Goal: Task Accomplishment & Management: Manage account settings

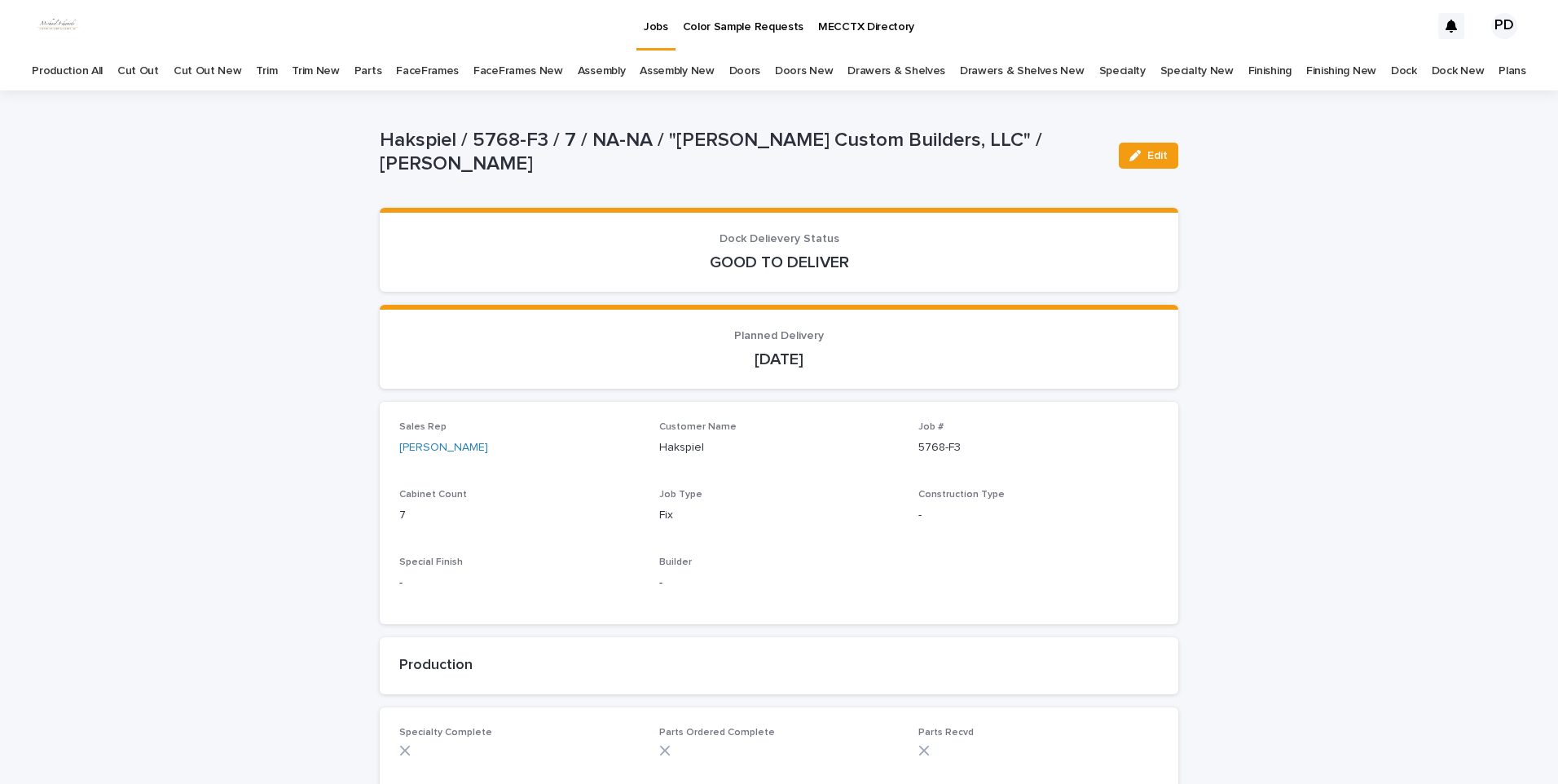
click at [670, 30] on div "Jobs" at bounding box center [656, 16] width 39 height 34
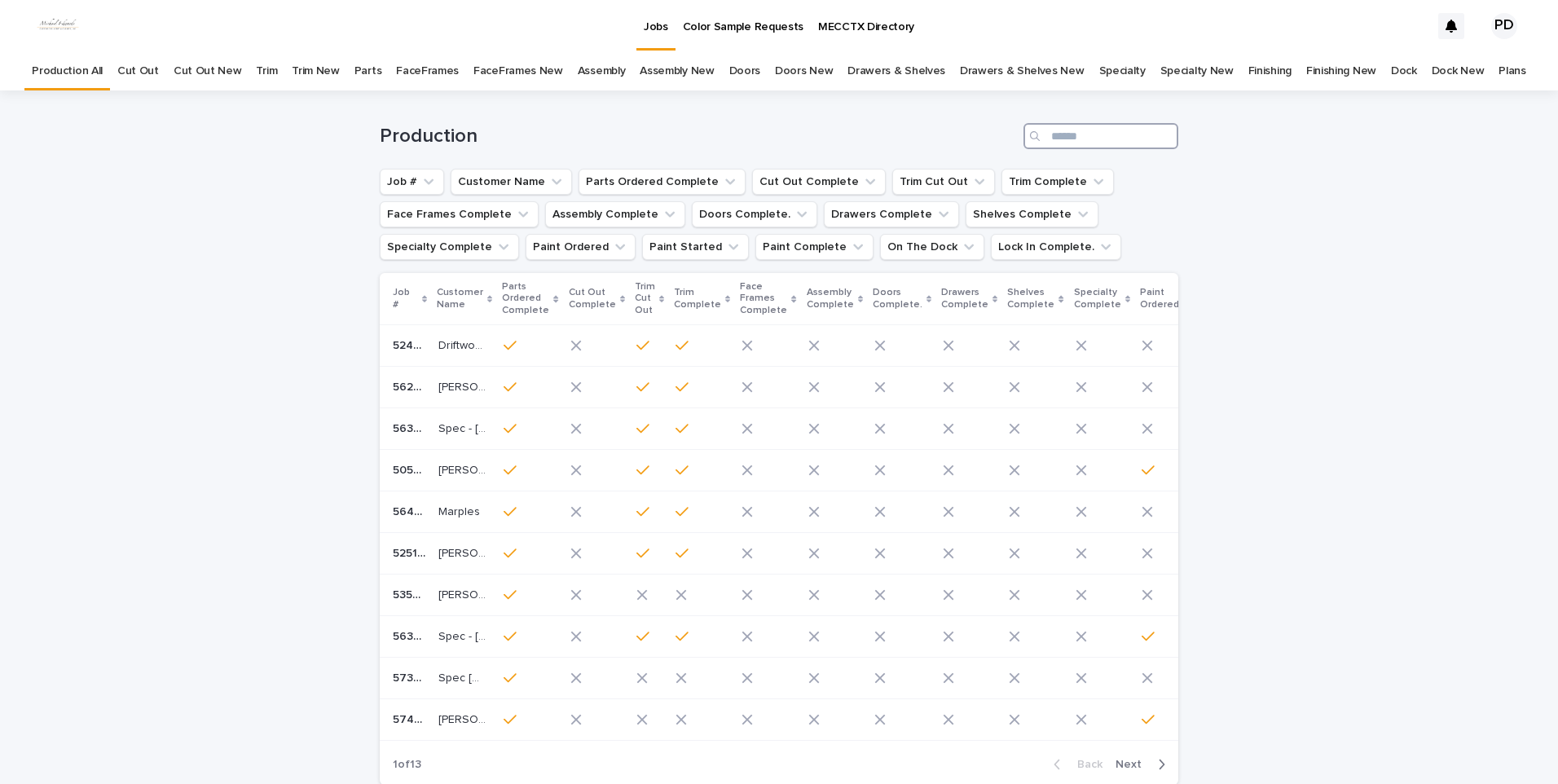
click at [1151, 147] on input "Search" at bounding box center [1101, 135] width 155 height 26
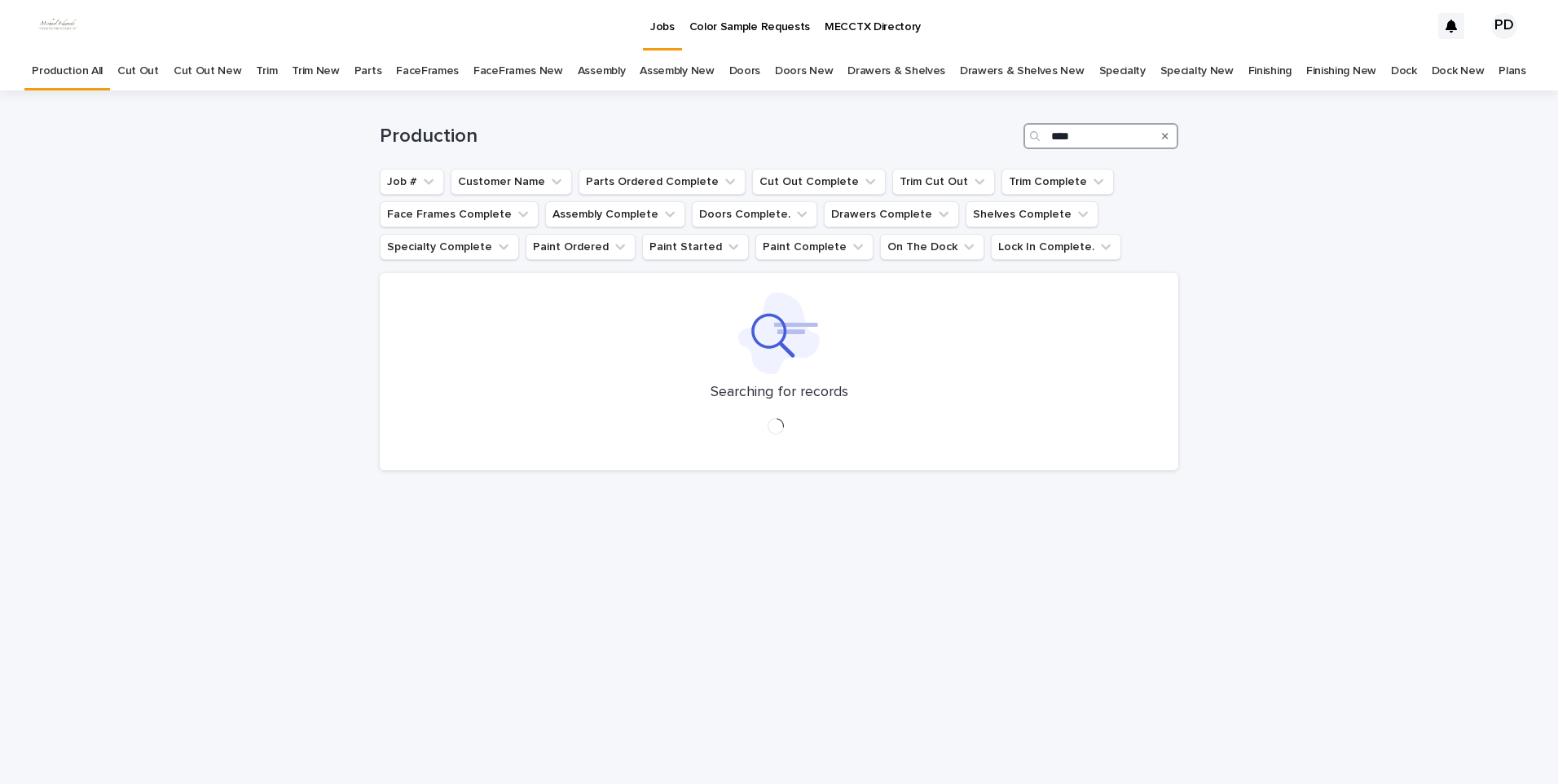
type input "****"
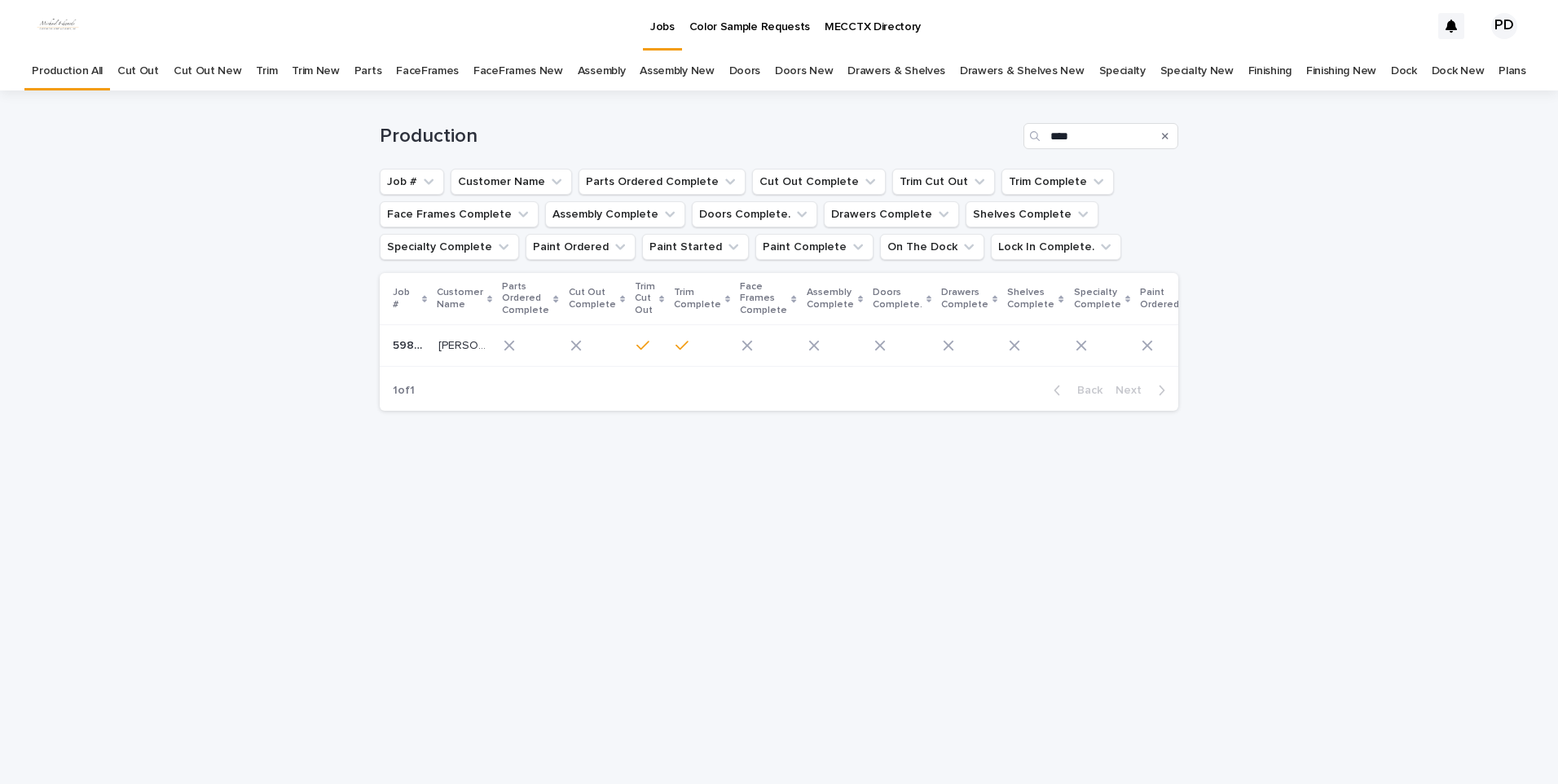
click at [466, 337] on p "[PERSON_NAME]" at bounding box center [463, 344] width 51 height 17
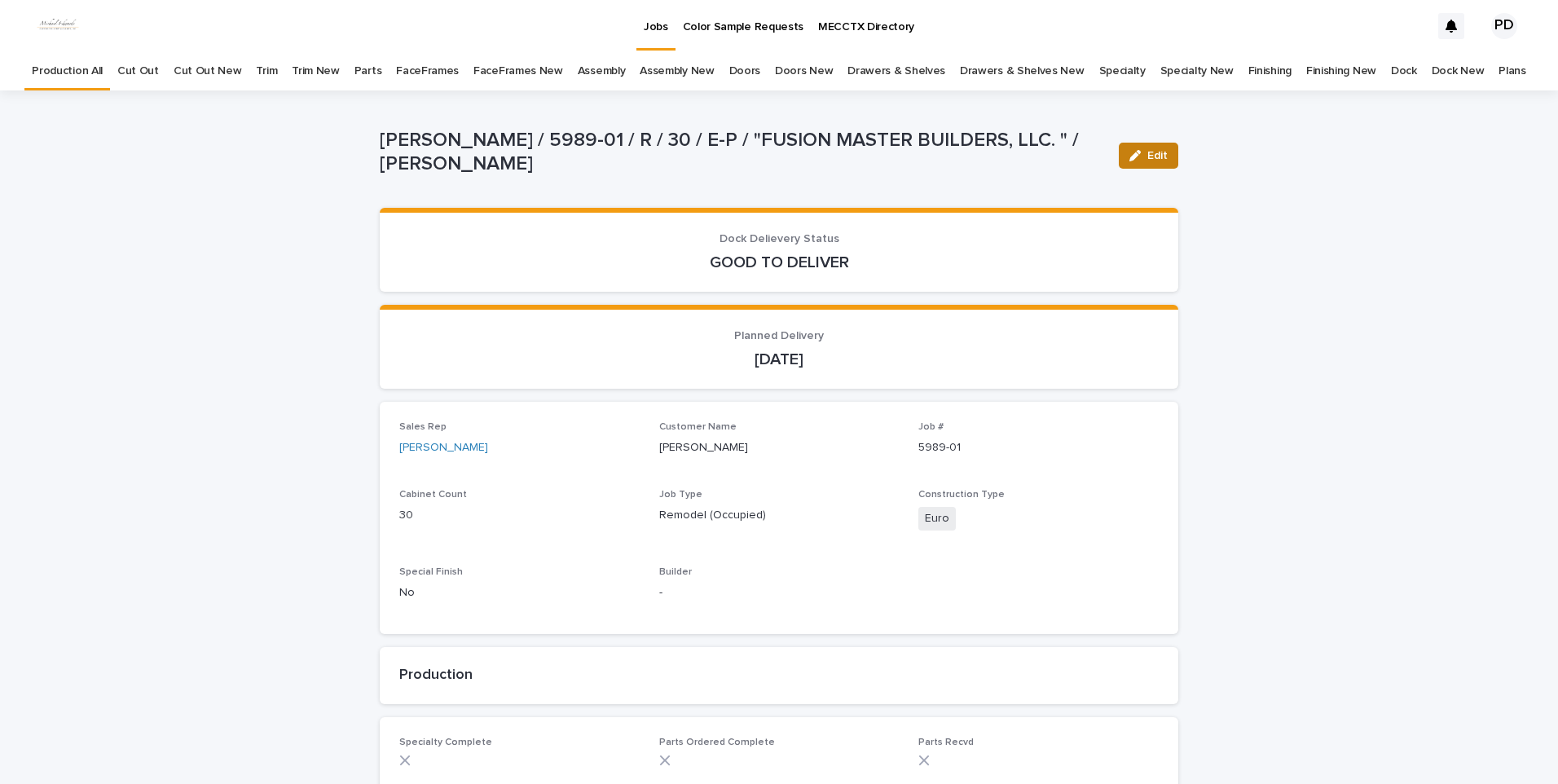
click at [1159, 153] on span "Edit" at bounding box center [1158, 156] width 20 height 12
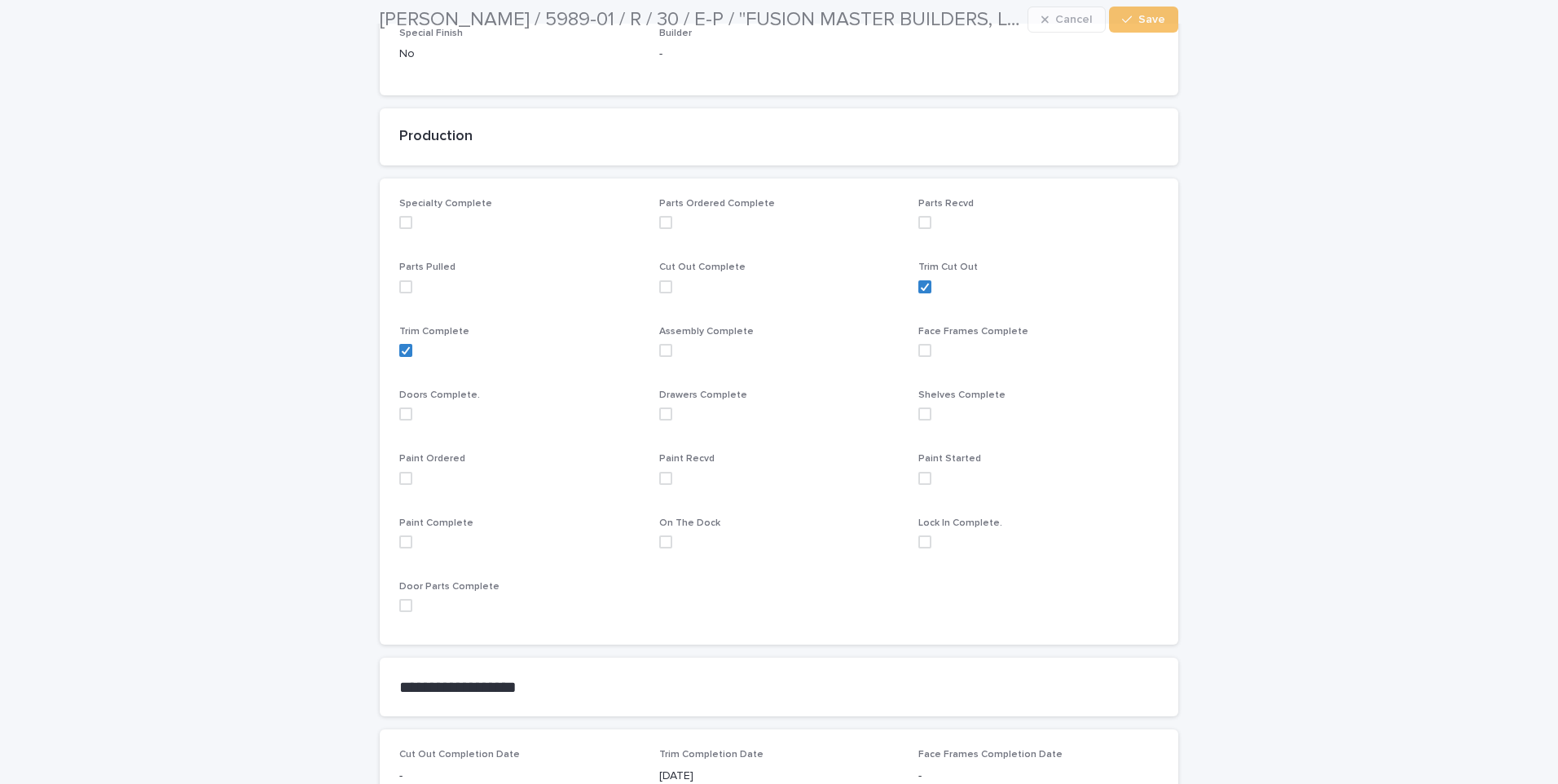
scroll to position [570, 0]
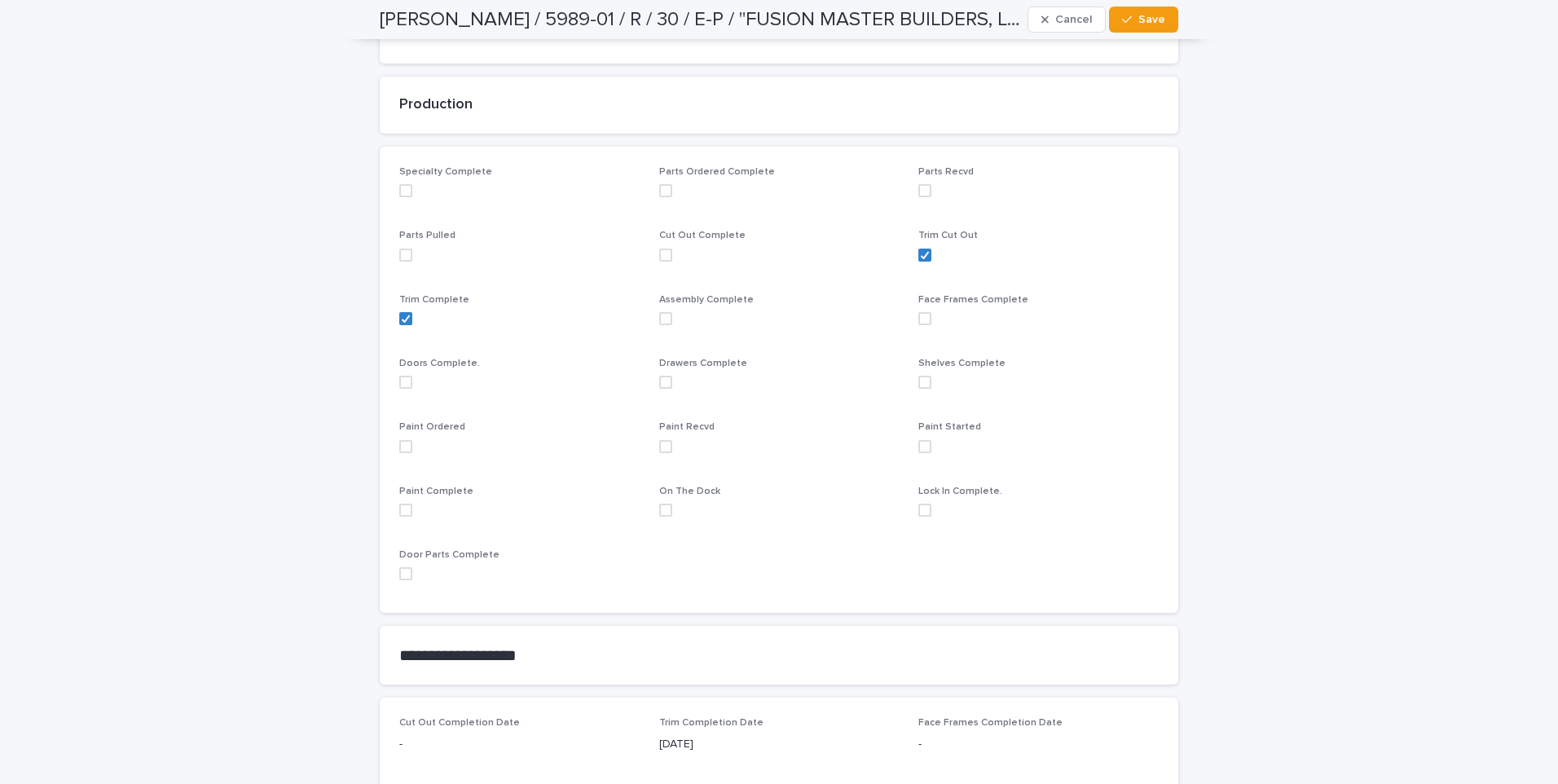
click at [399, 453] on div "Paint Ordered" at bounding box center [519, 444] width 241 height 44
click at [399, 448] on span at bounding box center [405, 446] width 13 height 13
click at [661, 444] on span at bounding box center [665, 446] width 13 height 13
drag, startPoint x: 1116, startPoint y: 16, endPoint x: 1139, endPoint y: 28, distance: 25.9
click at [1120, 16] on button "Save" at bounding box center [1144, 19] width 70 height 26
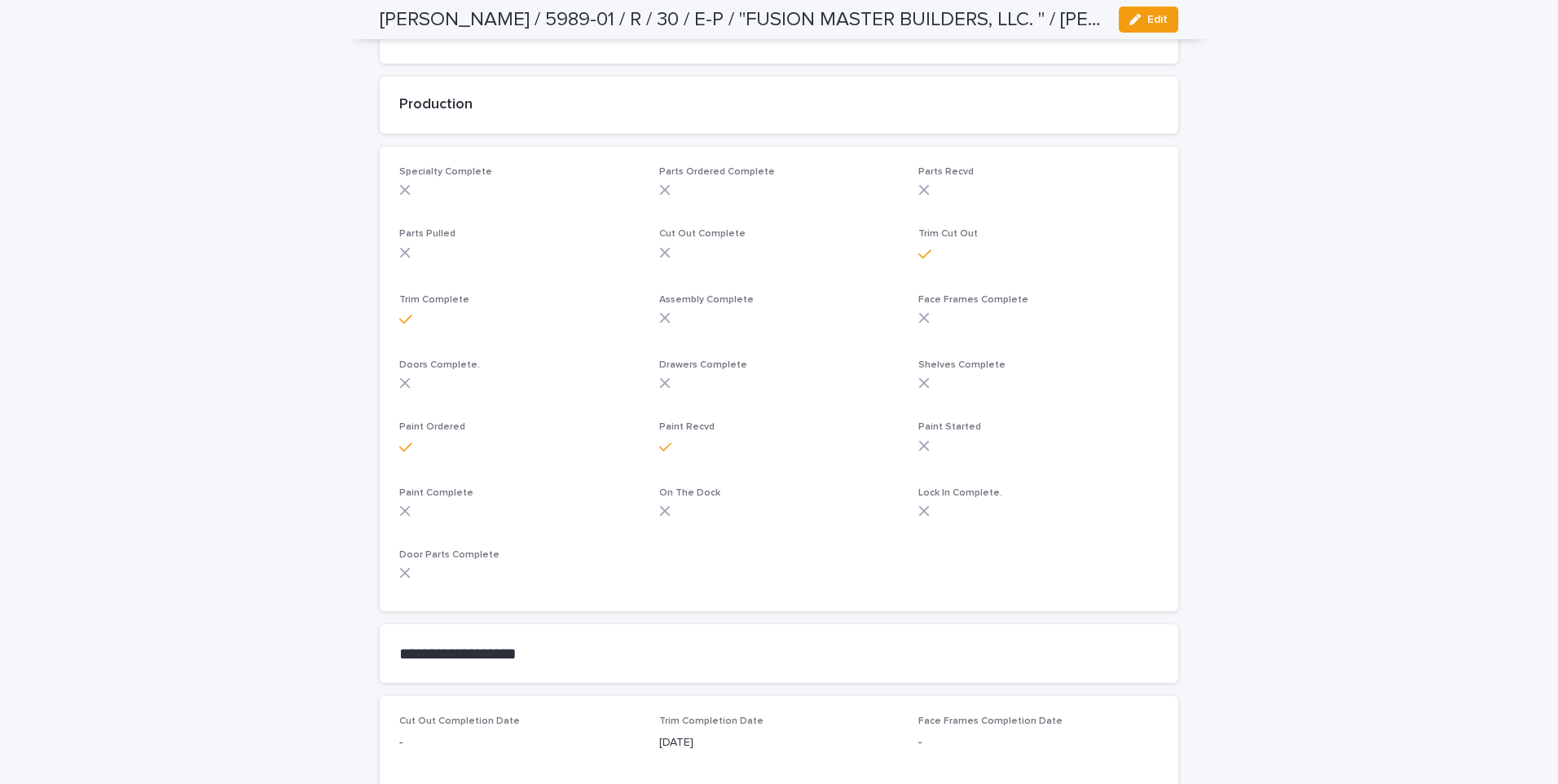
scroll to position [553, 0]
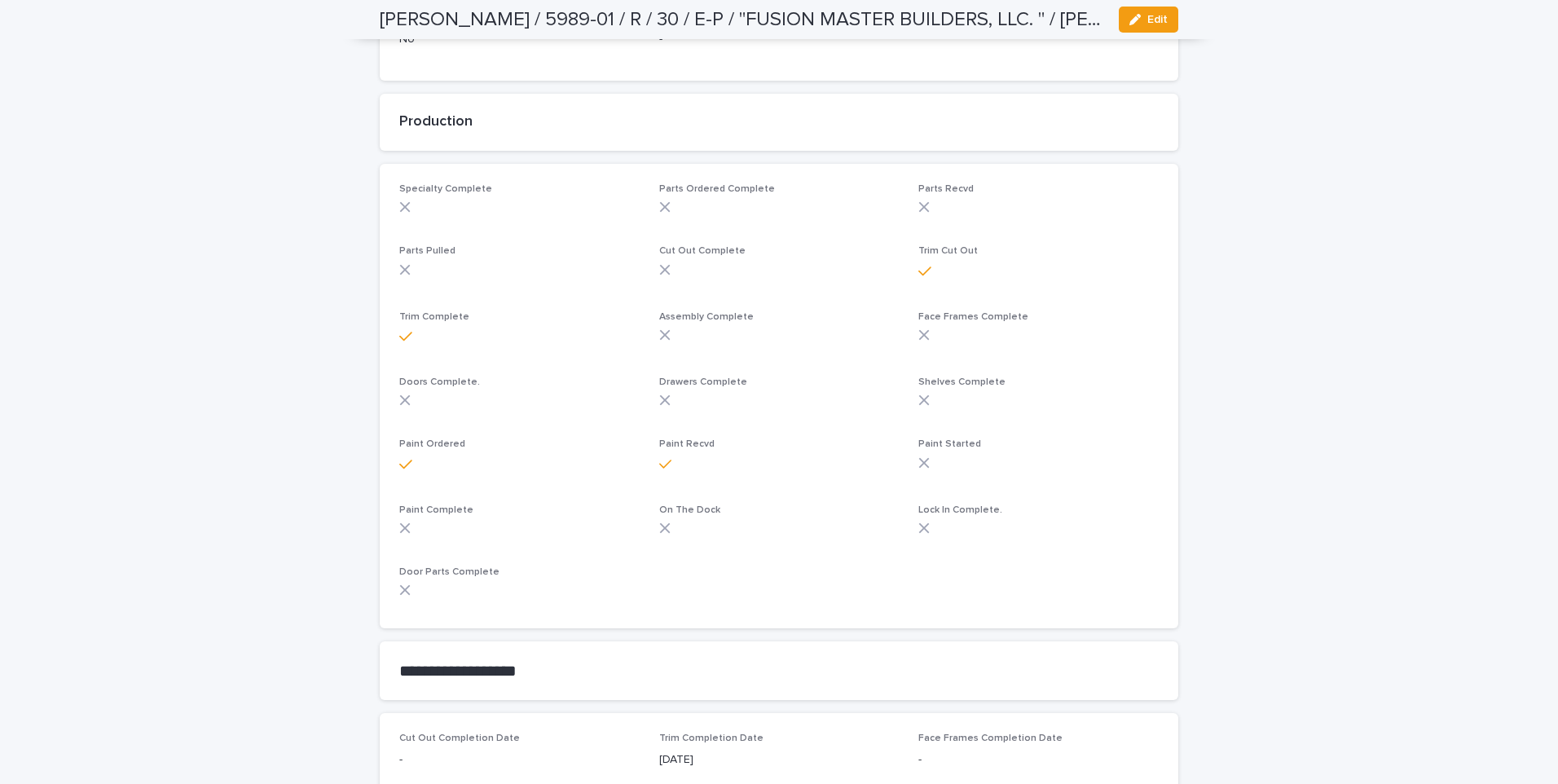
click at [108, 291] on div "Loading... Saving… Loading... Saving… [PERSON_NAME] / 5989-01 / R / 30 / E-P / …" at bounding box center [779, 420] width 1558 height 1765
click at [1366, 204] on div "Loading... Saving… Loading... Saving… [PERSON_NAME] / 5989-01 / R / 30 / E-P / …" at bounding box center [779, 420] width 1558 height 1765
drag, startPoint x: 1366, startPoint y: 199, endPoint x: 1212, endPoint y: 402, distance: 254.8
click at [1364, 207] on div "Loading... Saving… Loading... Saving… [PERSON_NAME] / 5989-01 / R / 30 / E-P / …" at bounding box center [779, 420] width 1558 height 1765
click at [298, 396] on div "Loading... Saving… Loading... Saving… [PERSON_NAME] / 5989-01 / R / 30 / E-P / …" at bounding box center [779, 420] width 1558 height 1765
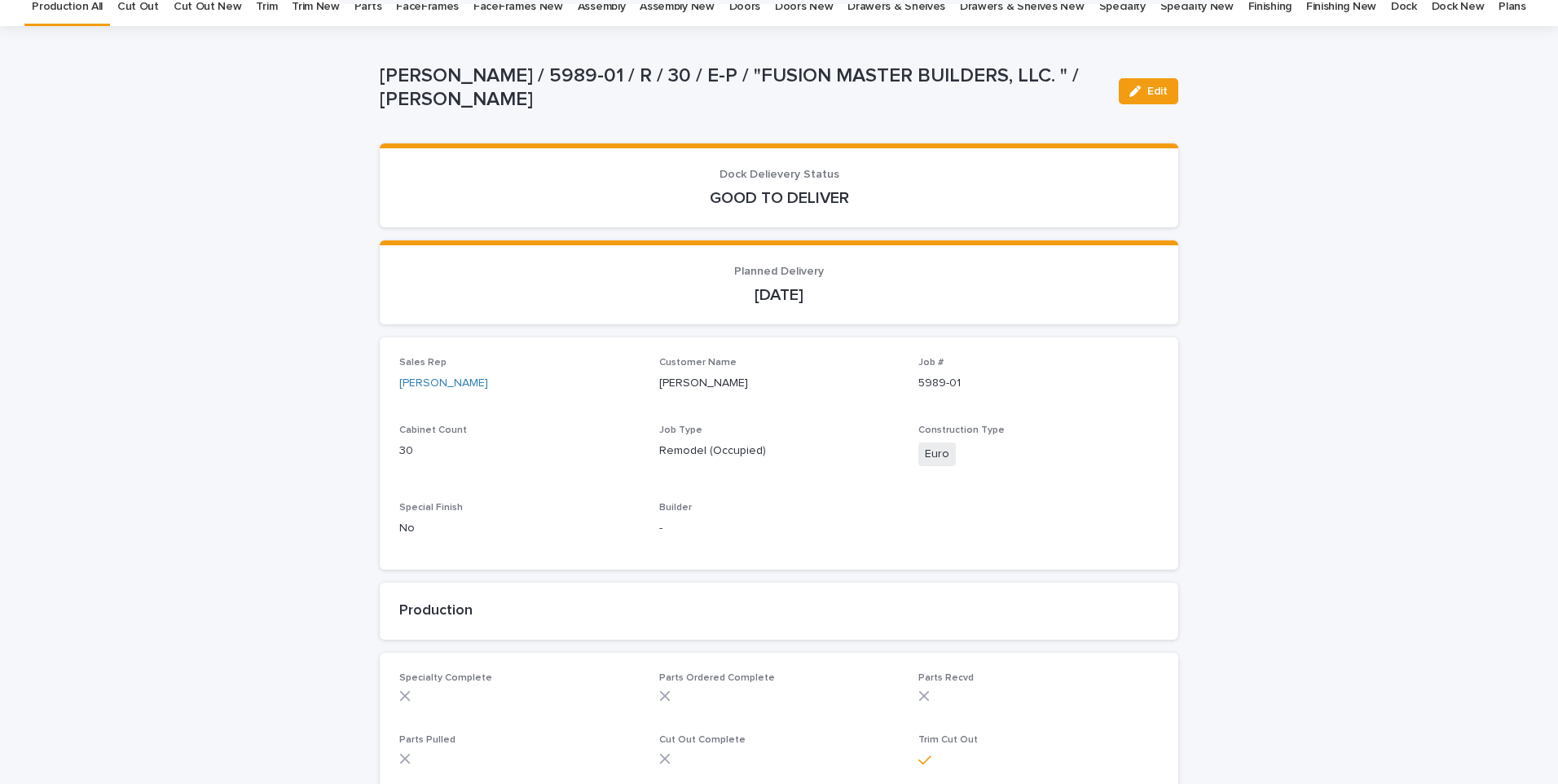
scroll to position [0, 0]
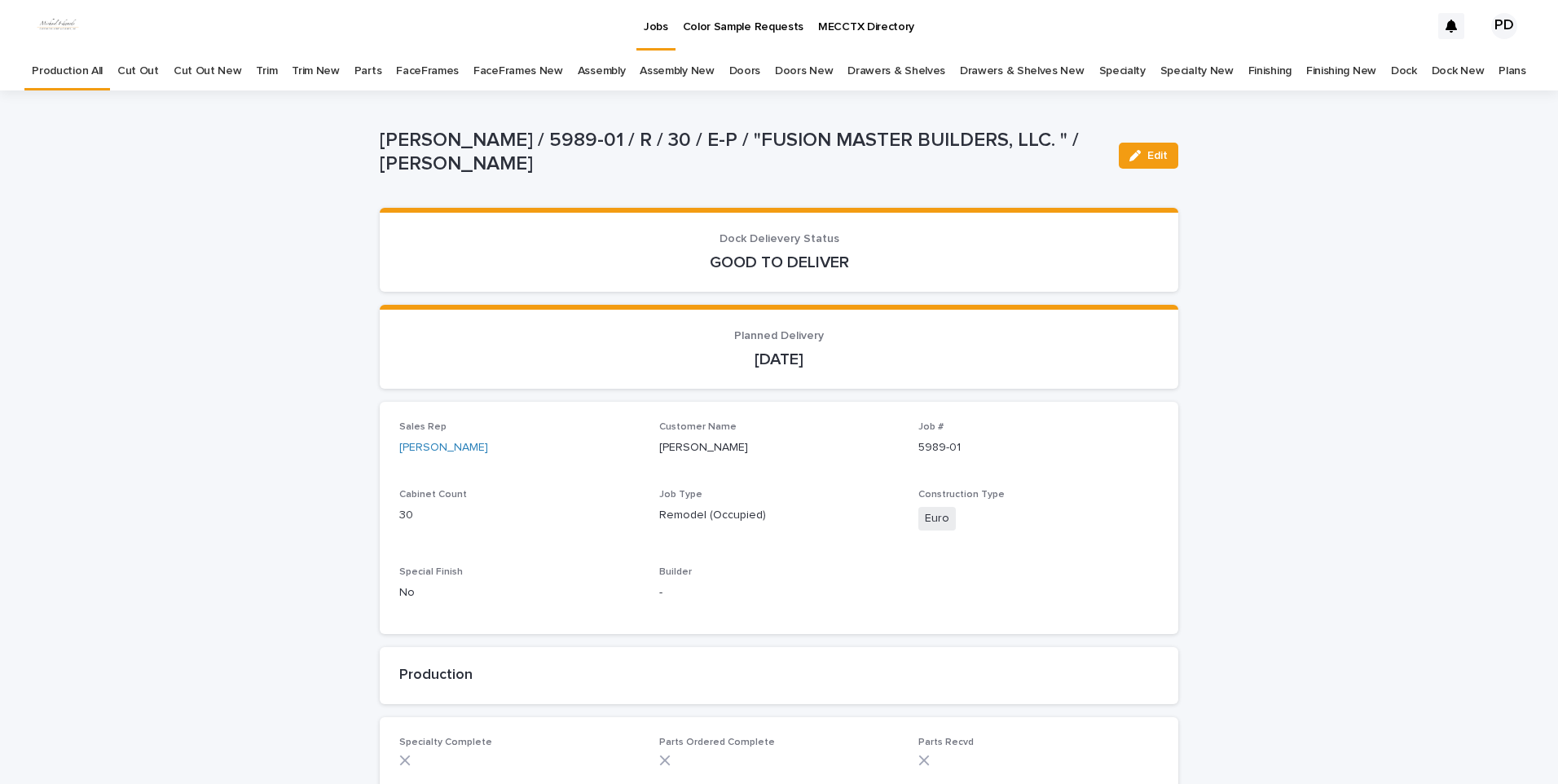
click at [655, 37] on link "Jobs" at bounding box center [656, 24] width 39 height 48
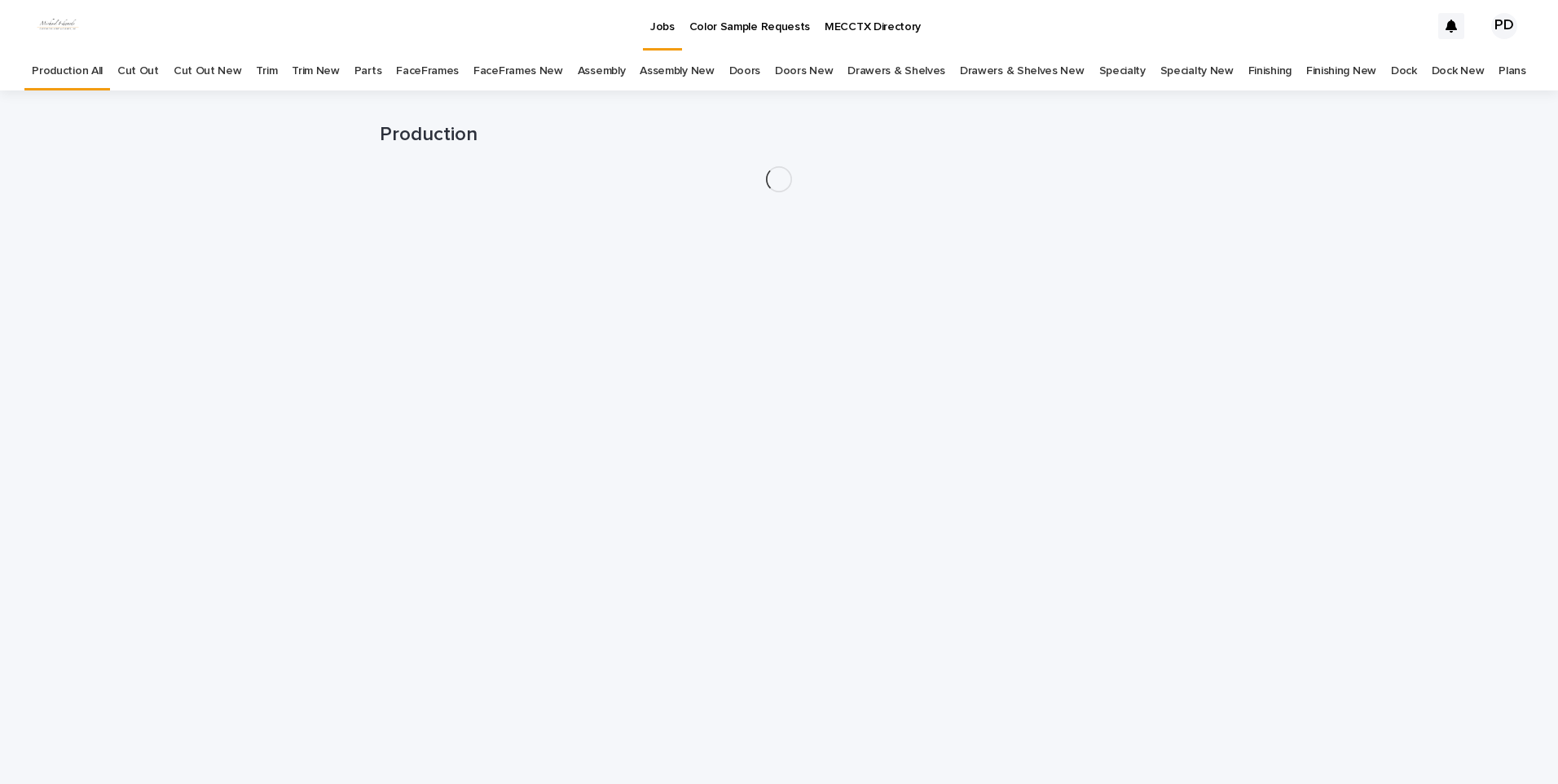
click at [163, 287] on div "Loading... Saving… Loading... Saving… Production" at bounding box center [779, 437] width 1558 height 693
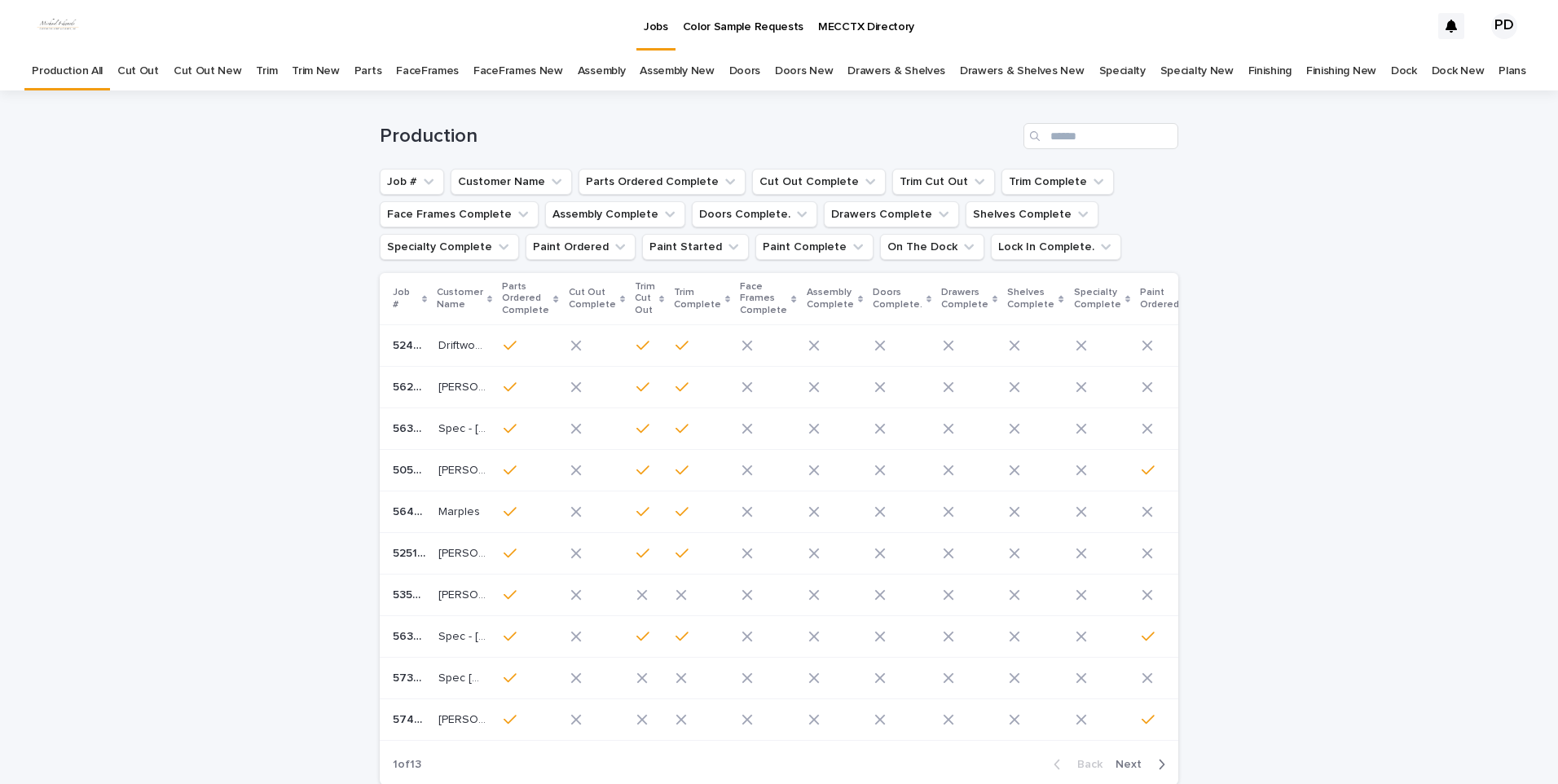
click at [1460, 285] on div "Loading... Saving… Loading... Saving… Production Job # Customer Name Parts Orde…" at bounding box center [779, 485] width 1558 height 789
click at [1439, 515] on div "Loading... Saving… Loading... Saving… Production Job # Customer Name Parts Orde…" at bounding box center [779, 485] width 1558 height 789
drag, startPoint x: 234, startPoint y: 344, endPoint x: 239, endPoint y: 358, distance: 14.9
click at [234, 347] on div "Loading... Saving… Loading... Saving… Production Job # Customer Name Parts Orde…" at bounding box center [779, 485] width 1558 height 789
click at [234, 279] on div "Loading... Saving… Loading... Saving… Production Job # Customer Name Parts Orde…" at bounding box center [779, 485] width 1558 height 789
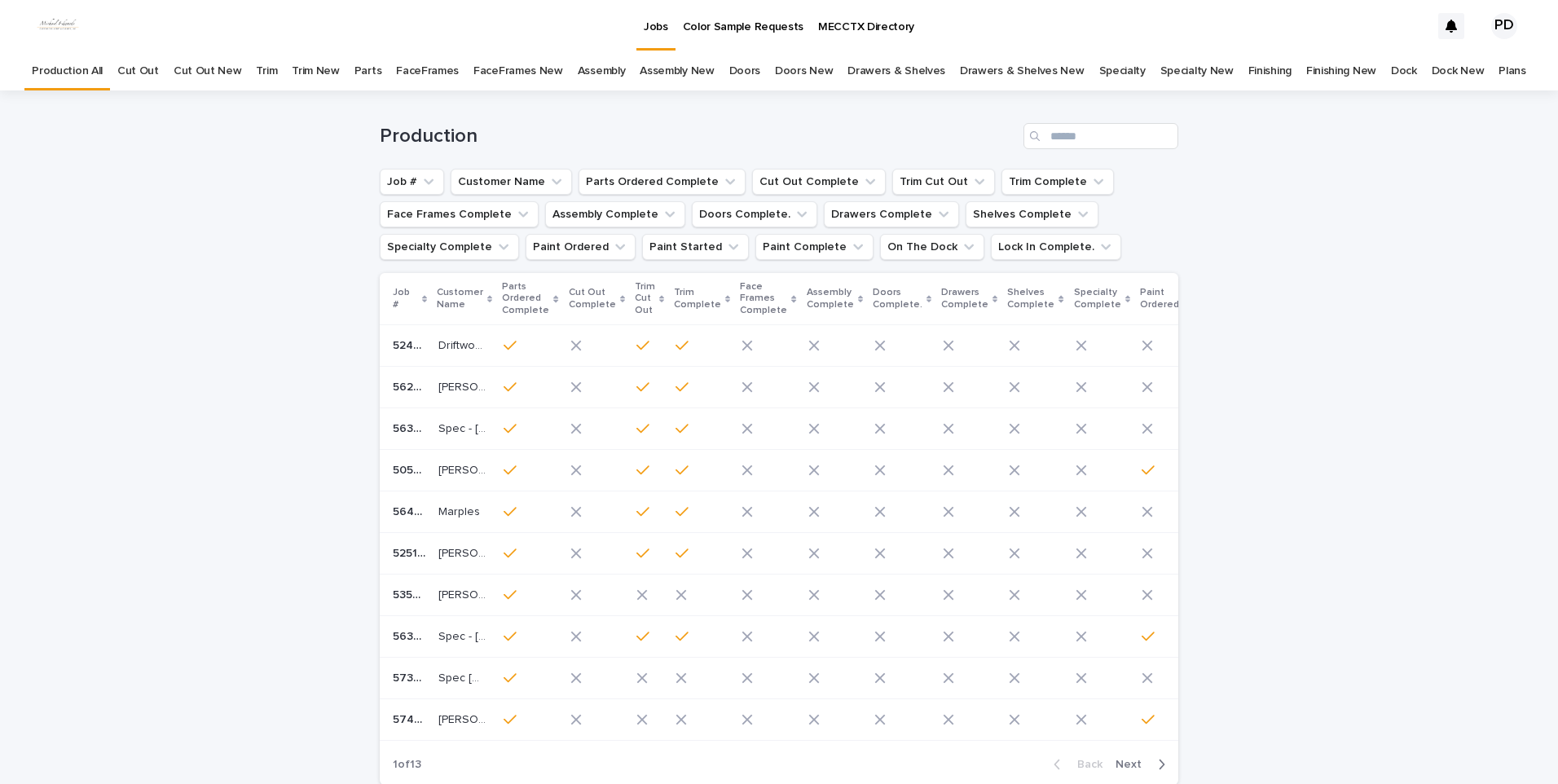
click at [118, 373] on div "Loading... Saving… Loading... Saving… Production Job # Customer Name Parts Orde…" at bounding box center [779, 485] width 1558 height 789
drag, startPoint x: 117, startPoint y: 360, endPoint x: 132, endPoint y: 366, distance: 16.2
click at [117, 364] on div "Loading... Saving… Loading... Saving… Production Job # Customer Name Parts Orde…" at bounding box center [779, 485] width 1558 height 789
click at [1283, 22] on div "Jobs Color Sample Requests MECCTX Directory" at bounding box center [760, 26] width 1339 height 52
drag, startPoint x: 1392, startPoint y: 338, endPoint x: 1391, endPoint y: 289, distance: 49.0
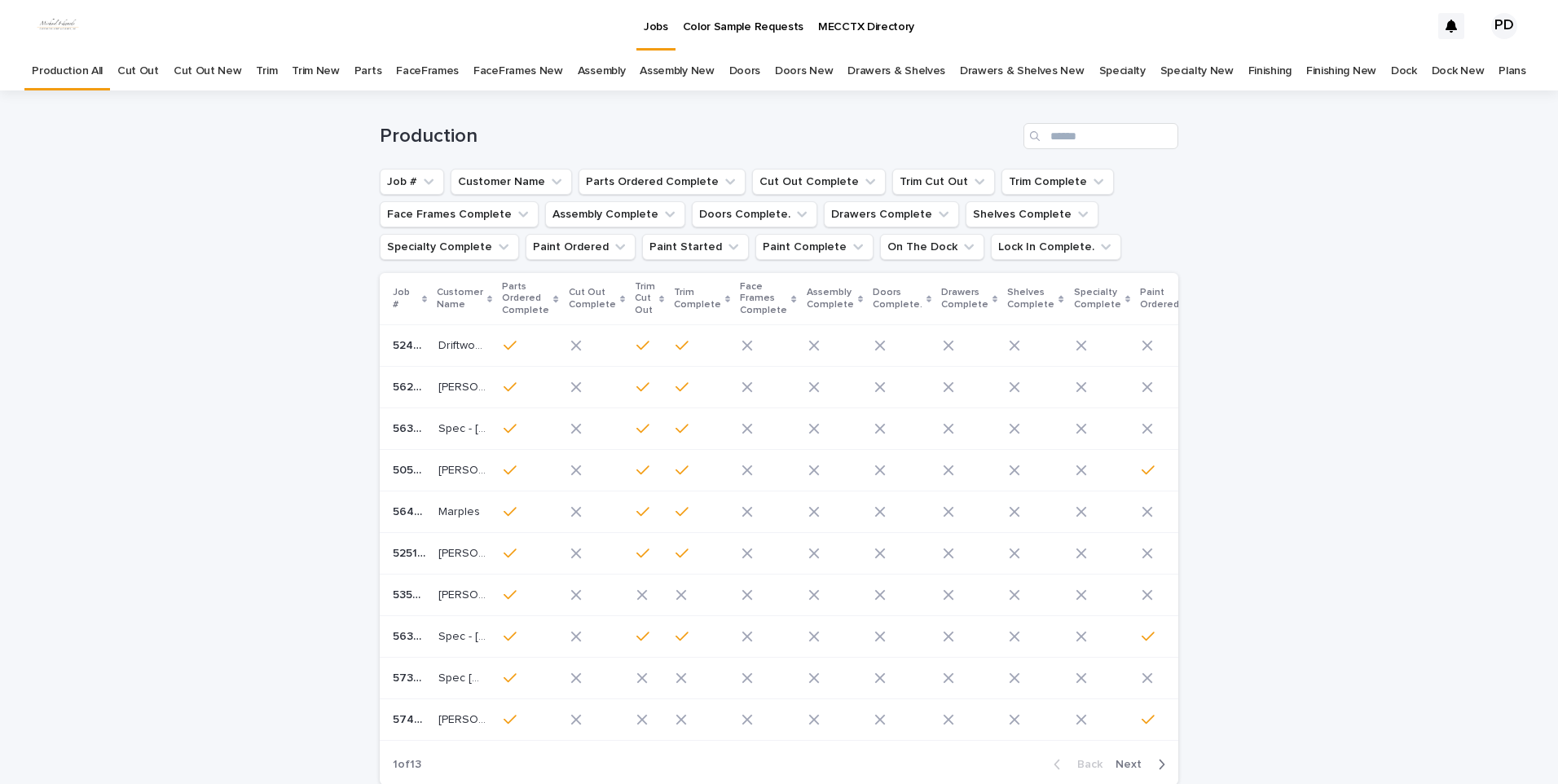
click at [1392, 331] on div "Loading... Saving… Loading... Saving… Production Job # Customer Name Parts Orde…" at bounding box center [779, 485] width 1558 height 789
drag, startPoint x: 1261, startPoint y: 46, endPoint x: 1218, endPoint y: 45, distance: 43.0
click at [1254, 45] on div "Jobs Color Sample Requests MECCTX Directory" at bounding box center [760, 26] width 1339 height 52
drag, startPoint x: 940, startPoint y: 34, endPoint x: 701, endPoint y: 37, distance: 239.0
click at [936, 34] on div "Jobs Color Sample Requests MECCTX Directory" at bounding box center [760, 26] width 1339 height 52
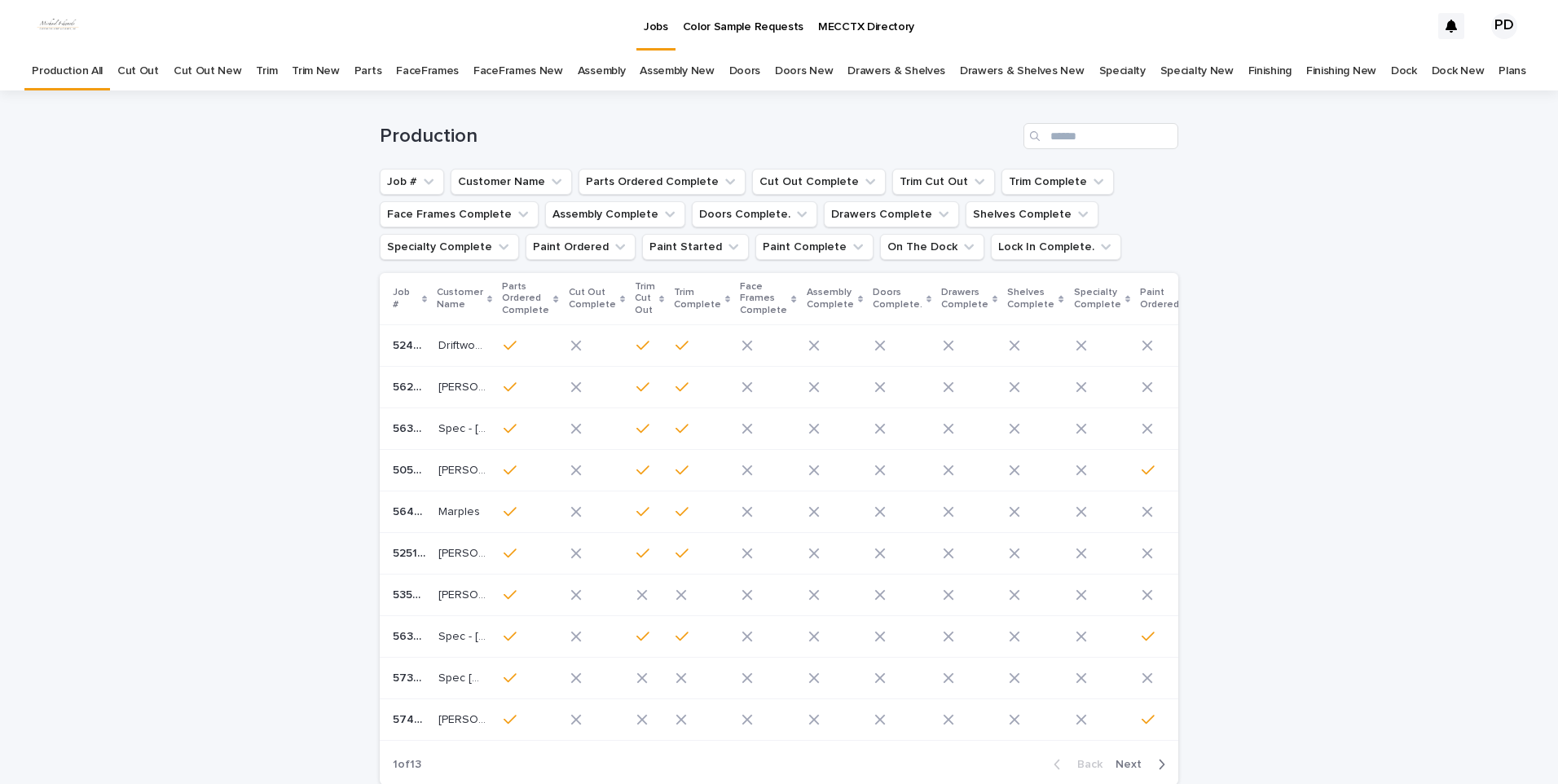
drag, startPoint x: 552, startPoint y: 28, endPoint x: 521, endPoint y: 26, distance: 31.1
click at [552, 26] on div "Jobs Color Sample Requests MECCTX Directory" at bounding box center [760, 26] width 1339 height 52
click at [205, 36] on div "Jobs Color Sample Requests MECCTX Directory" at bounding box center [760, 26] width 1339 height 52
click at [131, 384] on div "Loading... Saving… Loading... Saving… Production Job # Customer Name Parts Orde…" at bounding box center [779, 485] width 1558 height 789
click at [1288, 393] on div "Loading... Saving… Loading... Saving… Production Job # Customer Name Parts Orde…" at bounding box center [779, 485] width 1558 height 789
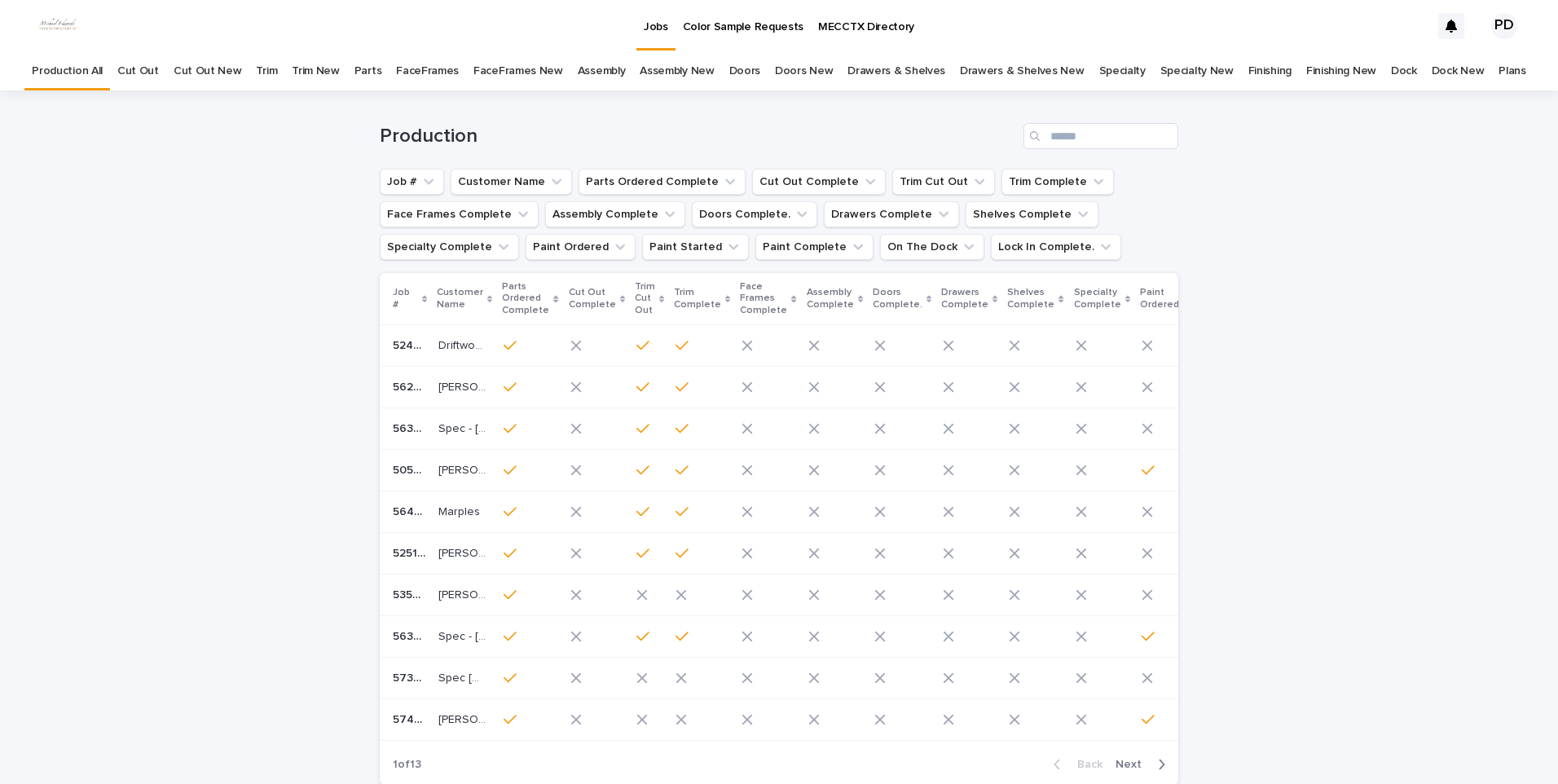
drag, startPoint x: 1443, startPoint y: 630, endPoint x: 1249, endPoint y: 609, distance: 195.1
click at [1443, 628] on div "Loading... Saving… Loading... Saving… Production Job # Customer Name Parts Orde…" at bounding box center [779, 485] width 1558 height 789
drag, startPoint x: 206, startPoint y: 352, endPoint x: 233, endPoint y: 329, distance: 35.5
click at [213, 343] on div "Loading... Saving… Loading... Saving… Production Job # Customer Name Parts Orde…" at bounding box center [779, 485] width 1558 height 789
click at [649, 24] on p "Jobs" at bounding box center [656, 16] width 24 height 34
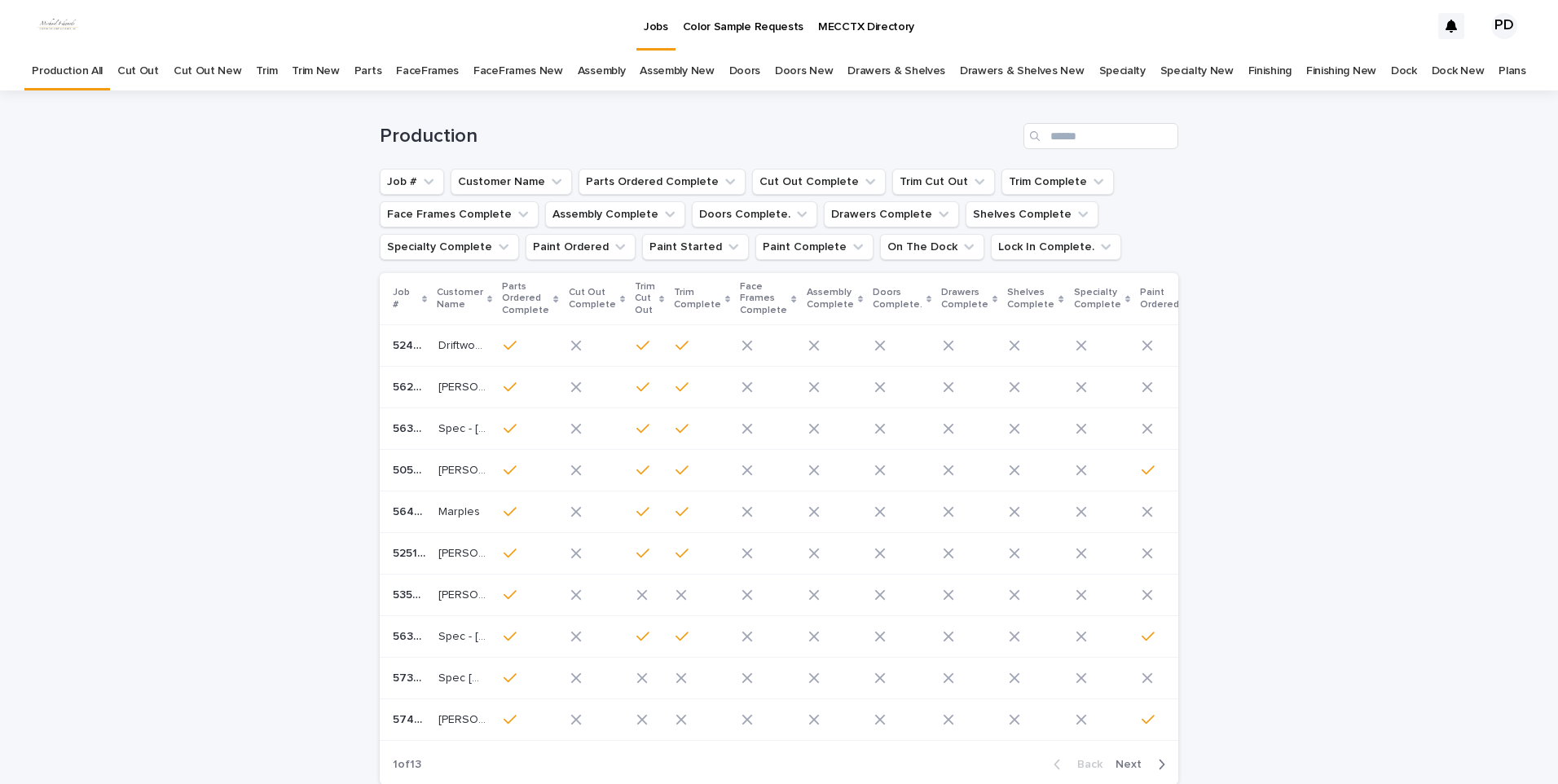
drag, startPoint x: 241, startPoint y: 303, endPoint x: 566, endPoint y: 49, distance: 412.5
click at [276, 290] on div "Loading... Saving… Loading... Saving… Production Job # Customer Name Parts Orde…" at bounding box center [779, 485] width 1558 height 789
click at [655, 29] on p "Jobs" at bounding box center [656, 16] width 24 height 34
click at [201, 253] on div "Loading... Saving… Loading... Saving… Production Job # Customer Name Parts Orde…" at bounding box center [779, 485] width 1558 height 789
